Goal: Transaction & Acquisition: Purchase product/service

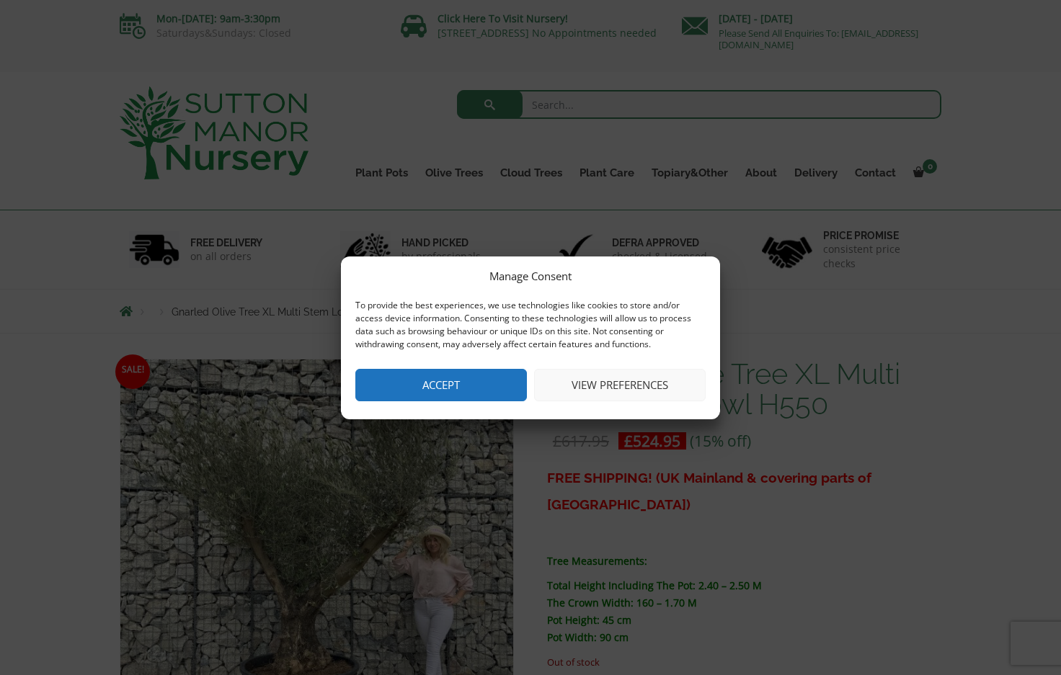
click at [429, 398] on button "Accept" at bounding box center [440, 385] width 171 height 32
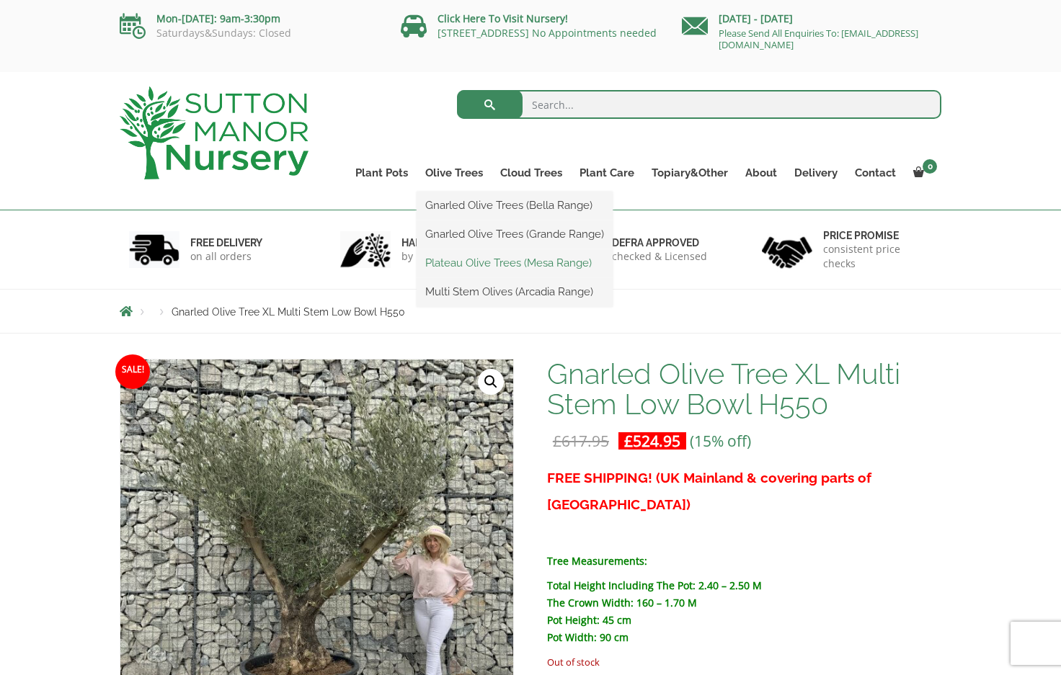
click at [489, 263] on link "Plateau Olive Trees (Mesa Range)" at bounding box center [514, 263] width 196 height 22
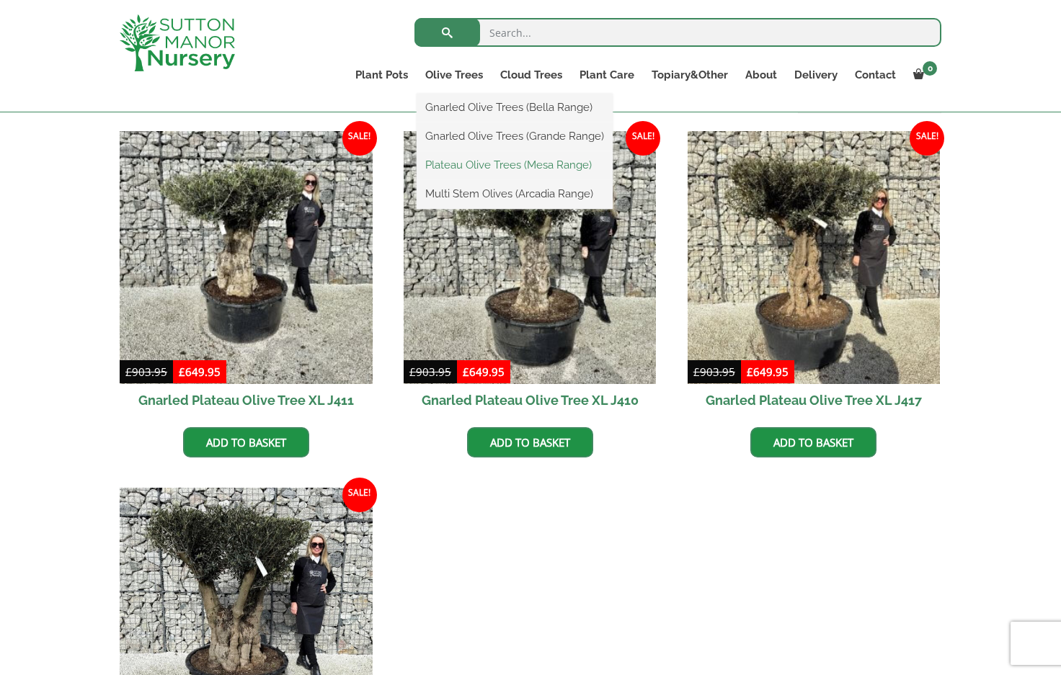
scroll to position [592, 0]
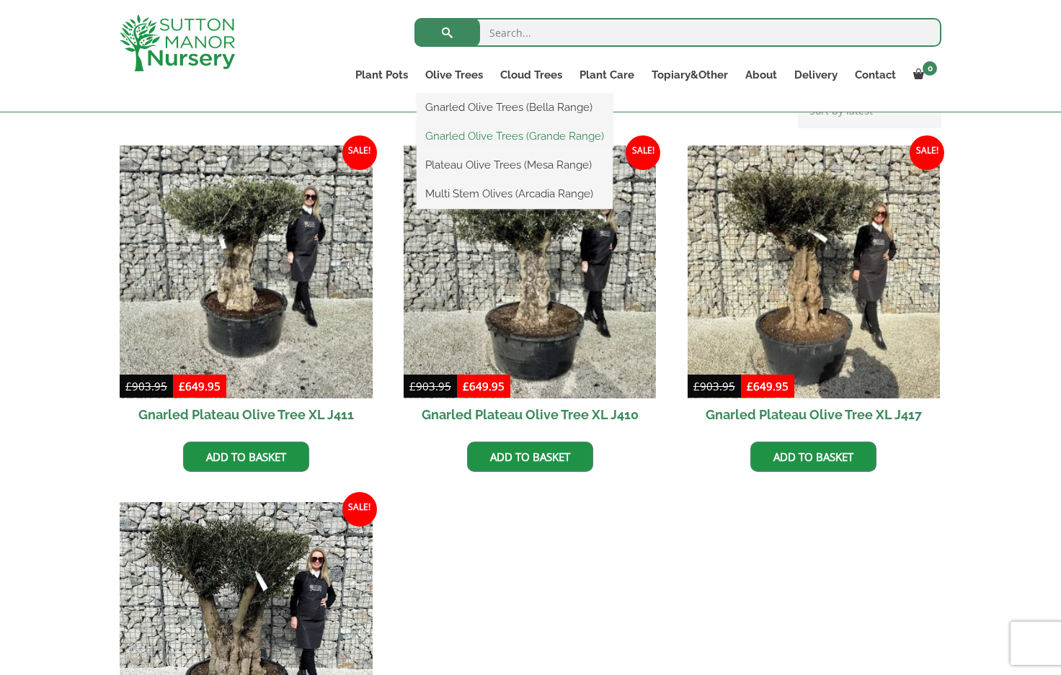
click at [470, 138] on link "Gnarled Olive Trees (Grande Range)" at bounding box center [514, 136] width 196 height 22
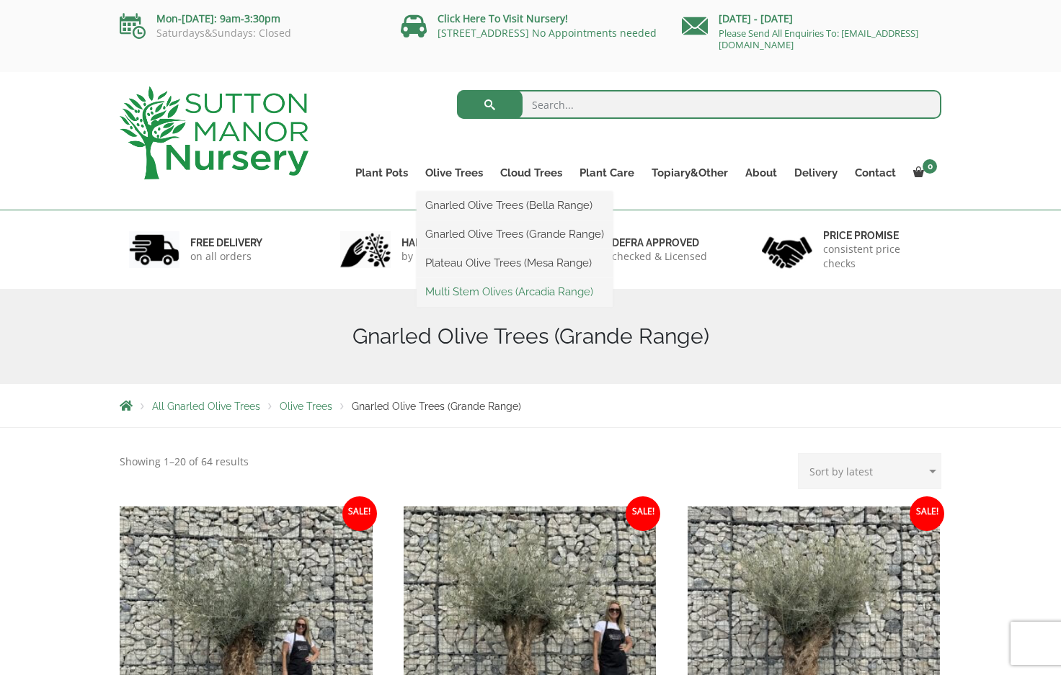
click at [479, 287] on link "Multi Stem Olives (Arcadia Range)" at bounding box center [514, 292] width 196 height 22
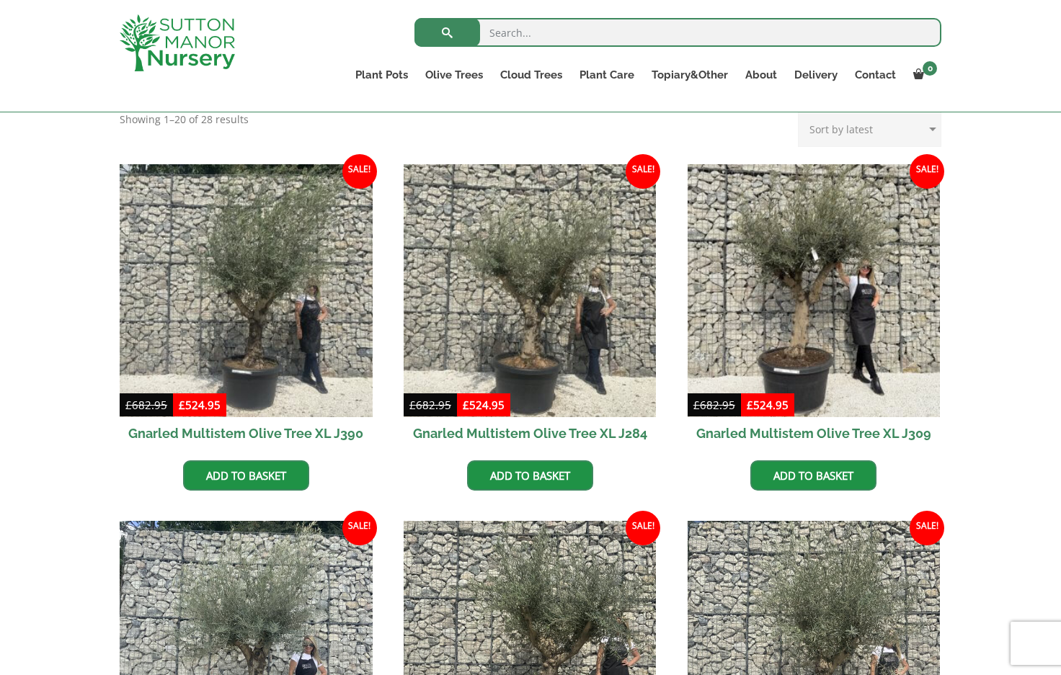
scroll to position [578, 0]
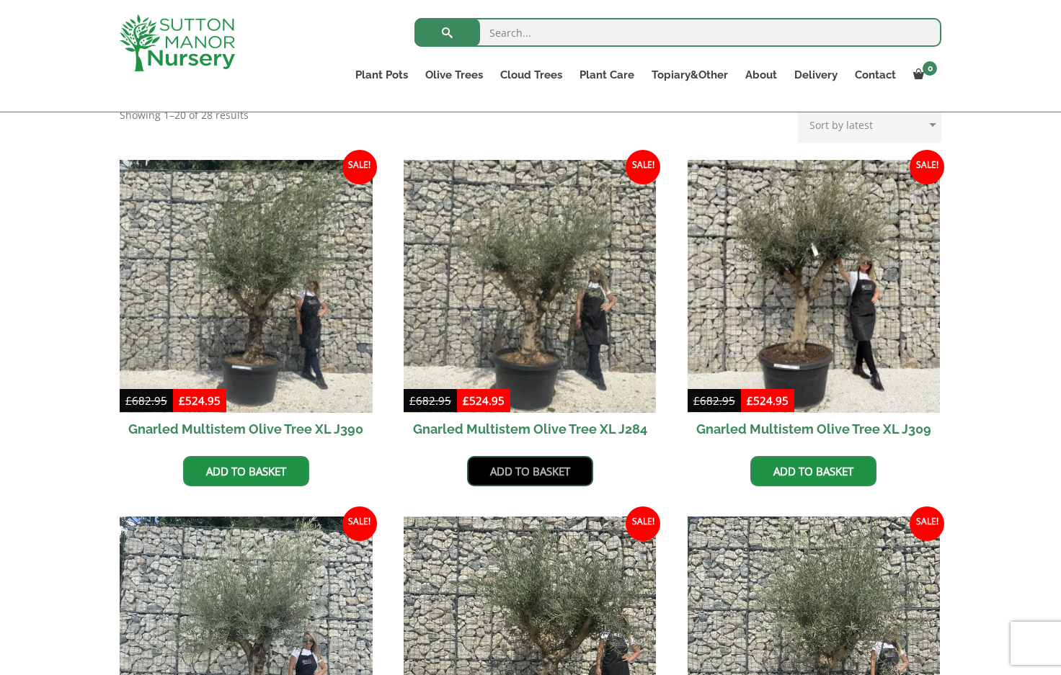
click at [556, 466] on link "Add to basket" at bounding box center [530, 471] width 126 height 30
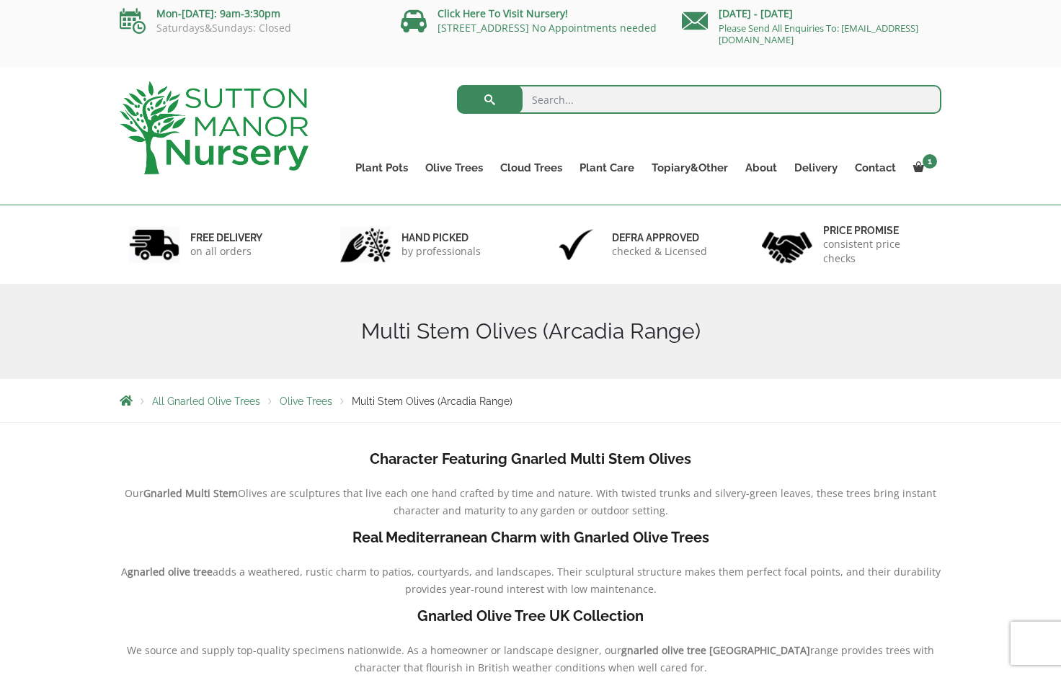
scroll to position [9, 0]
